Goal: Task Accomplishment & Management: Manage account settings

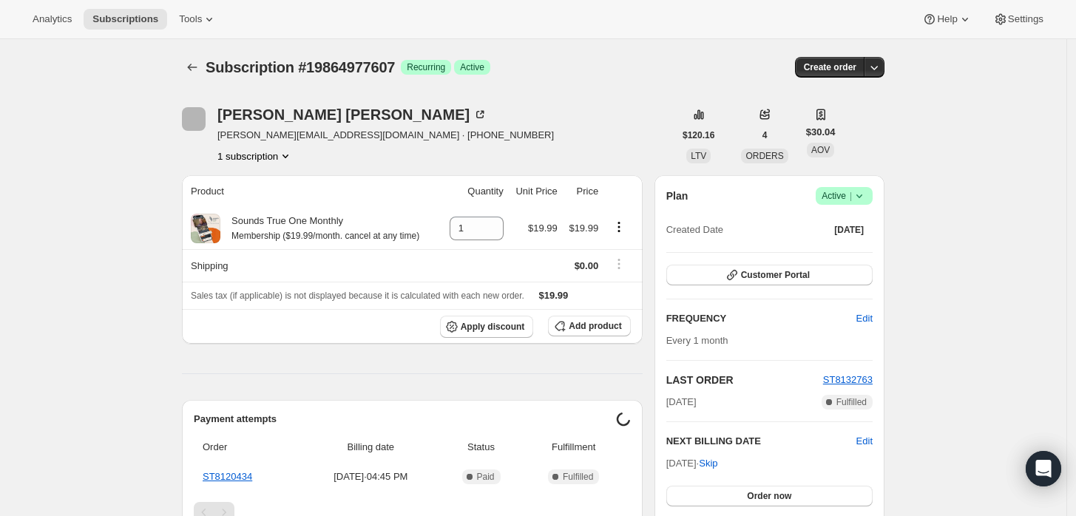
click at [860, 197] on icon at bounding box center [859, 196] width 15 height 15
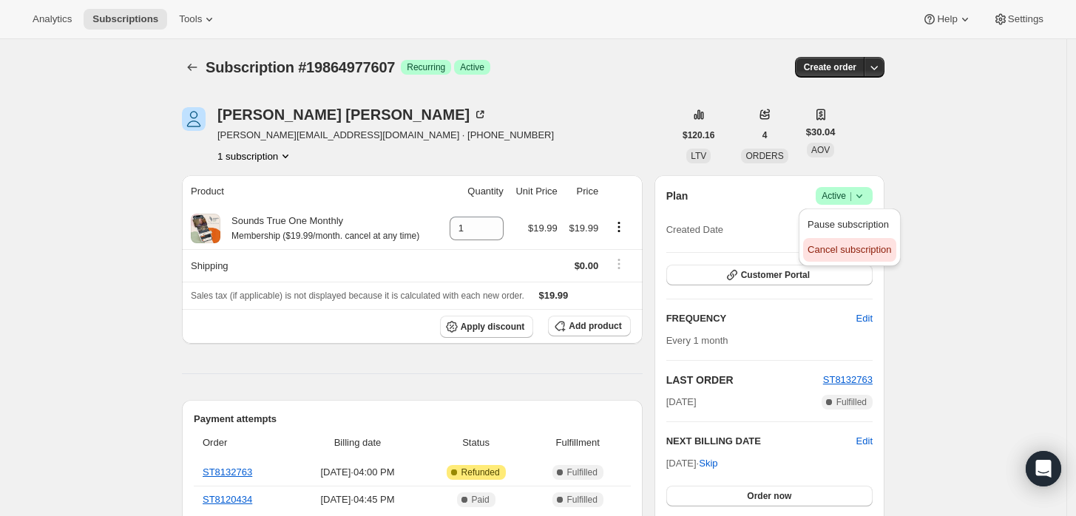
click at [825, 257] on button "Cancel subscription" at bounding box center [849, 250] width 92 height 24
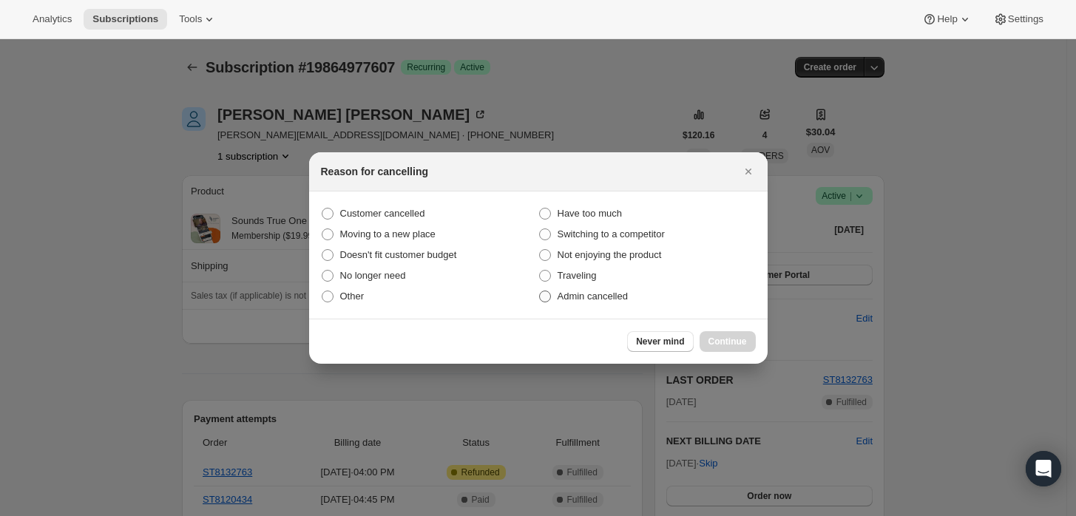
click at [611, 298] on span "Admin cancelled" at bounding box center [593, 296] width 70 height 11
click at [540, 291] on input "Admin cancelled" at bounding box center [539, 291] width 1 height 1
radio input "true"
click at [740, 338] on span "Continue" at bounding box center [728, 342] width 38 height 12
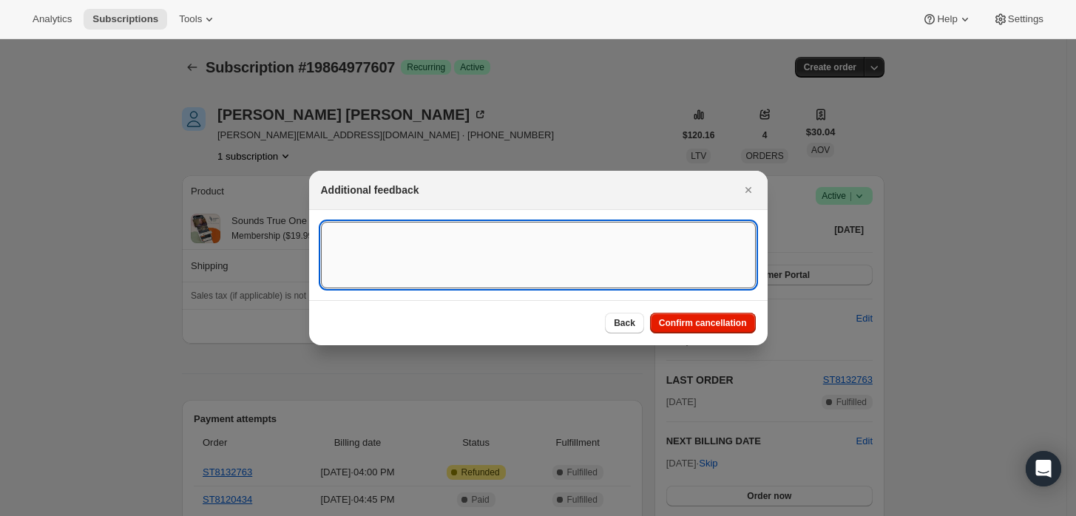
click at [567, 248] on textarea ":rbh:" at bounding box center [538, 255] width 435 height 67
type textarea "Customer requested cancellation and refund."
click at [694, 314] on button "Confirm cancellation" at bounding box center [703, 323] width 106 height 21
